Goal: Find contact information: Find contact information

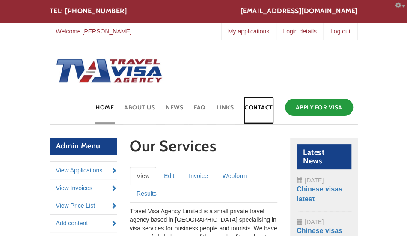
click at [259, 114] on link "Contact" at bounding box center [259, 110] width 30 height 28
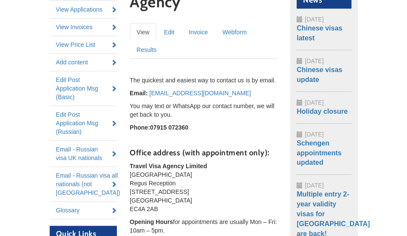
scroll to position [161, 0]
drag, startPoint x: 130, startPoint y: 162, endPoint x: 177, endPoint y: 206, distance: 64.6
click at [177, 206] on p "Travel Visa Agency Limited [GEOGRAPHIC_DATA] Regus Reception [STREET_ADDRESS]" at bounding box center [204, 186] width 148 height 51
copy p "Travel Visa Agency Limited Ludgate House Regus Reception 107 Fleet Street Londo…"
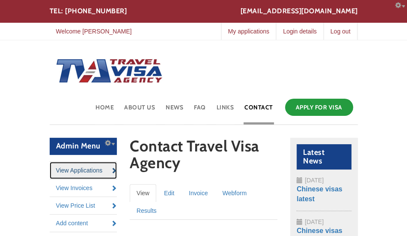
click at [91, 172] on link "View Applications" at bounding box center [84, 170] width 68 height 17
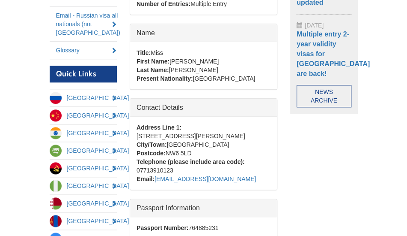
scroll to position [336, 0]
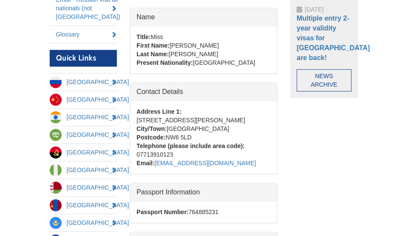
drag, startPoint x: 240, startPoint y: 153, endPoint x: 156, endPoint y: 152, distance: 84.8
click at [156, 159] on div "Email: mariakuroedova9@gmail.com" at bounding box center [204, 163] width 134 height 9
copy div "Email: mariakuroedova9@gmail.com"
click at [372, 129] on body "Skip to main content Configure Configure block office@travelvisaagency.co.uk TE…" at bounding box center [203, 111] width 407 height 895
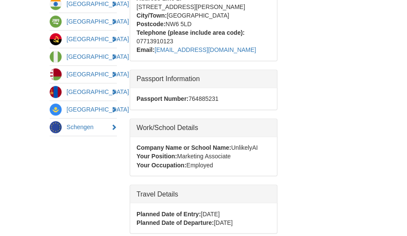
scroll to position [563, 0]
